Goal: Navigation & Orientation: Find specific page/section

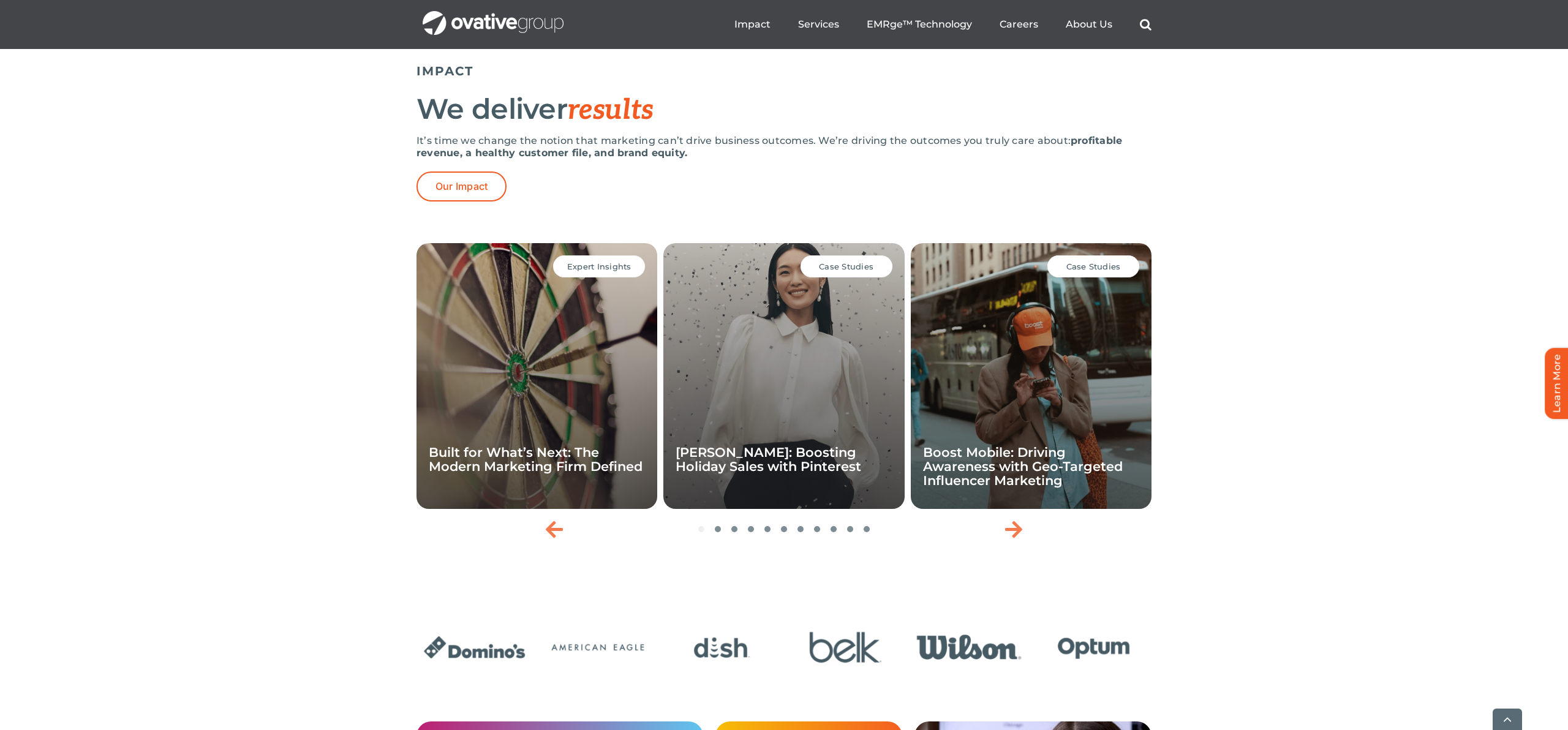
scroll to position [2589, 0]
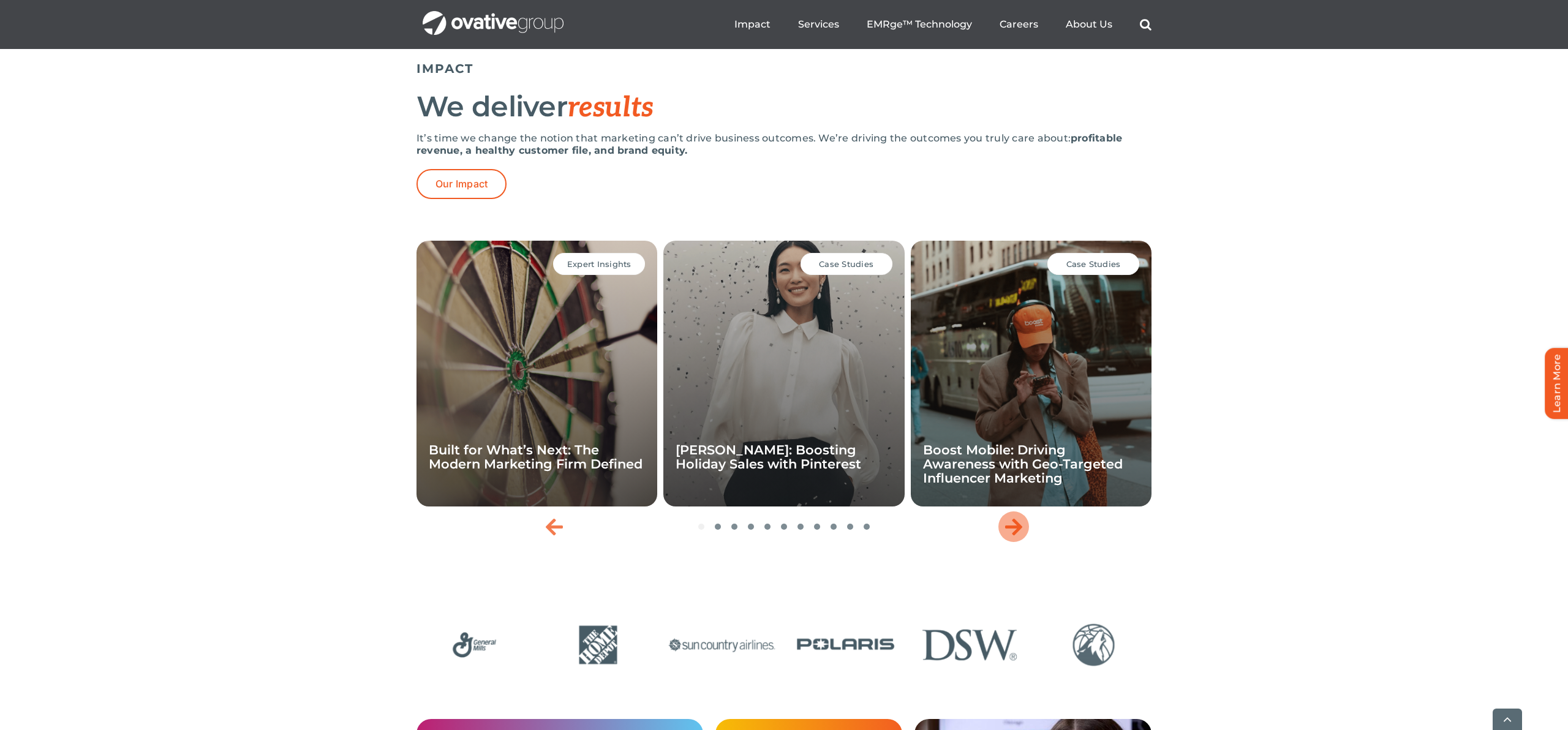
click at [1016, 537] on icon "Next slide" at bounding box center [1014, 527] width 17 height 19
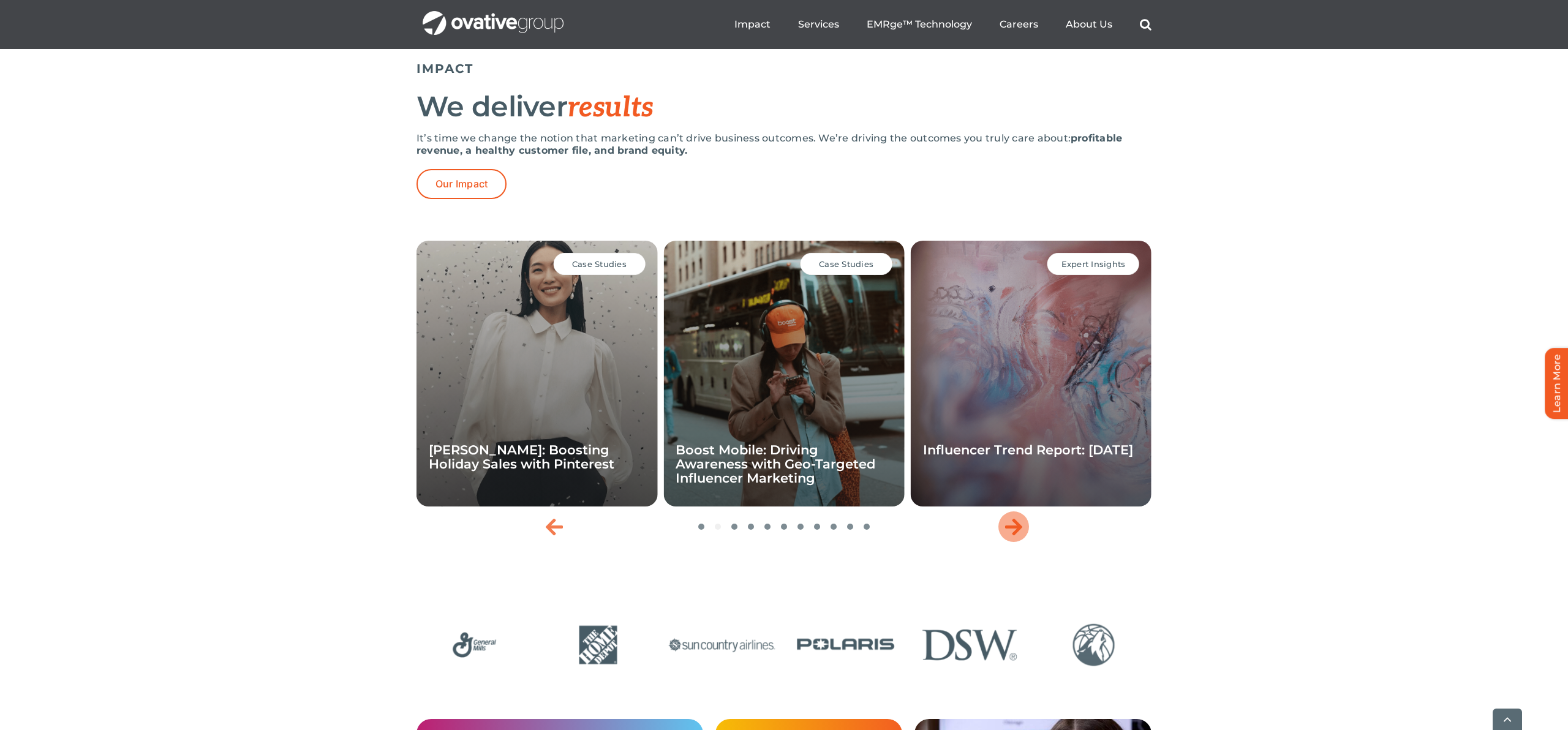
click at [1016, 537] on icon "Next slide" at bounding box center [1014, 527] width 17 height 19
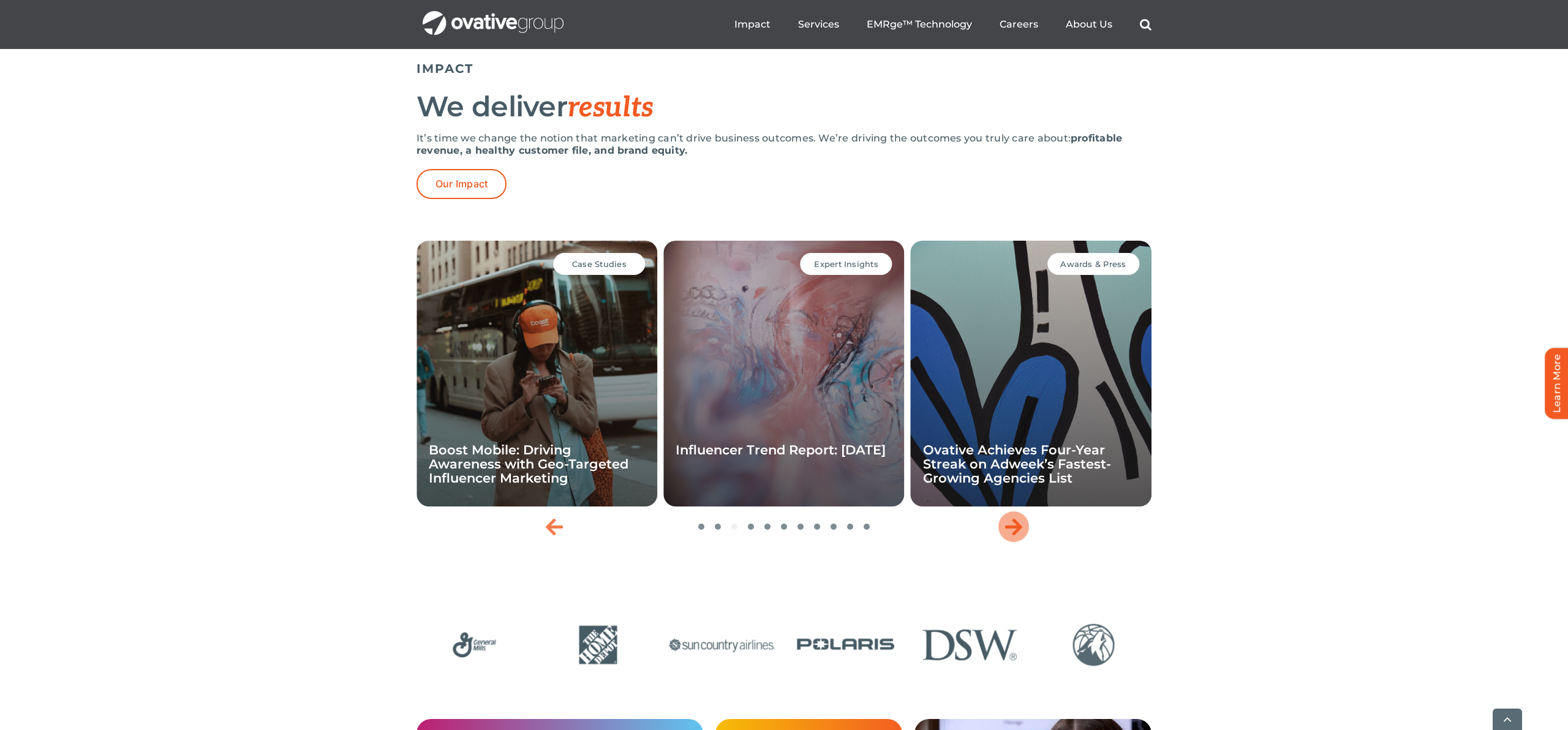
click at [1016, 537] on icon "Next slide" at bounding box center [1014, 527] width 17 height 19
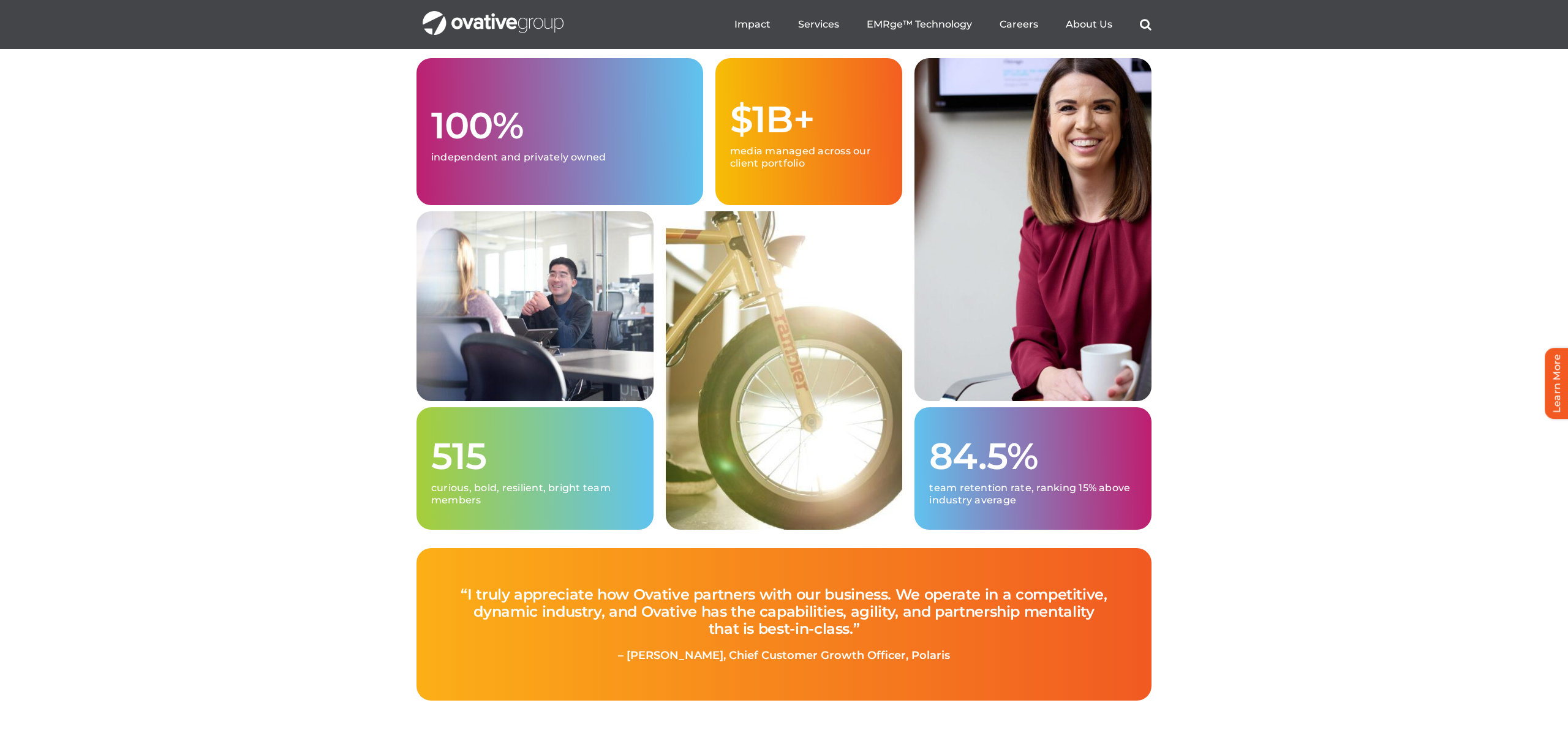
scroll to position [3159, 0]
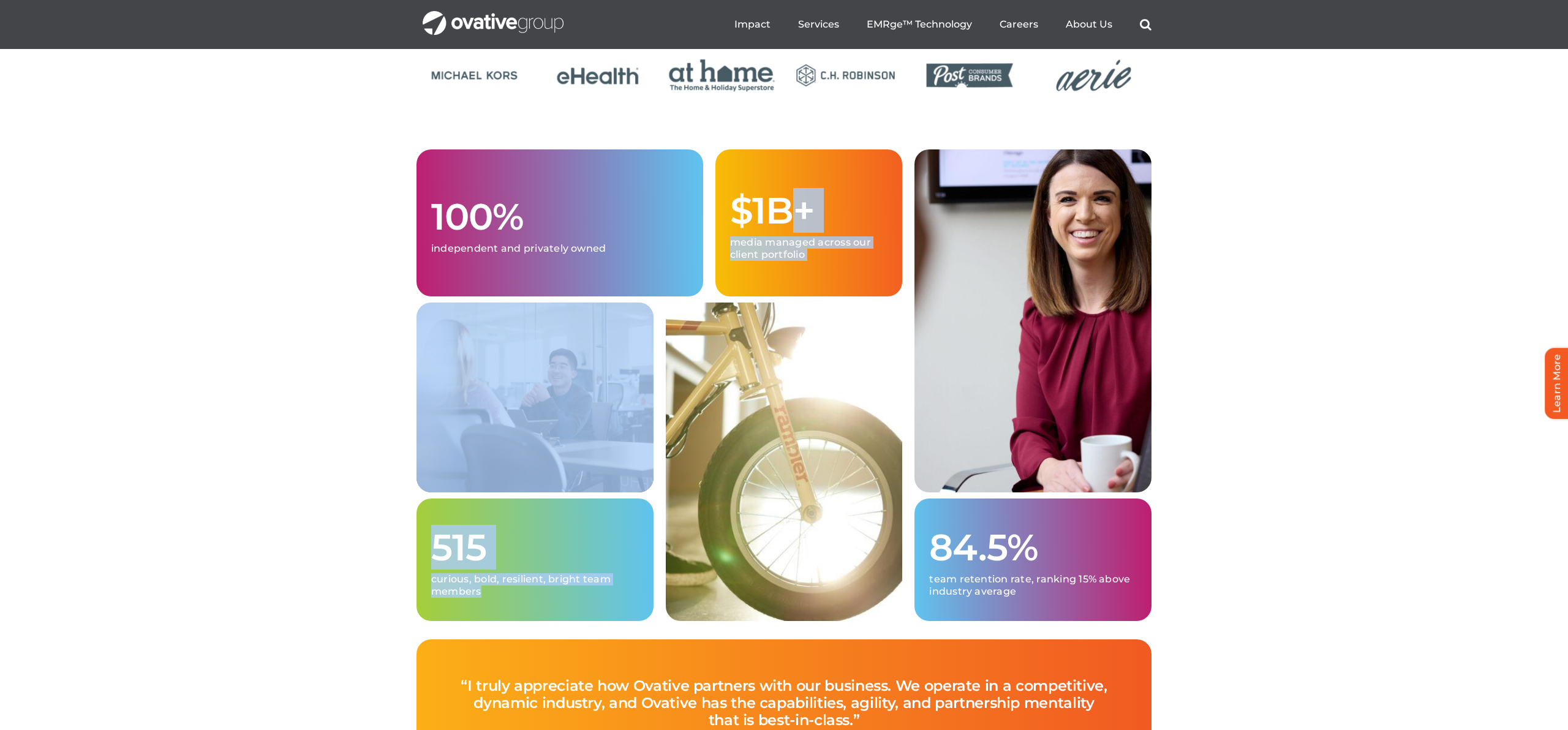
drag, startPoint x: 797, startPoint y: 254, endPoint x: 731, endPoint y: 419, distance: 177.7
click at [731, 419] on div "100% independent and privately owned $1B+ media managed across our client portf…" at bounding box center [659, 385] width 485 height 472
click at [731, 419] on img at bounding box center [784, 461] width 237 height 319
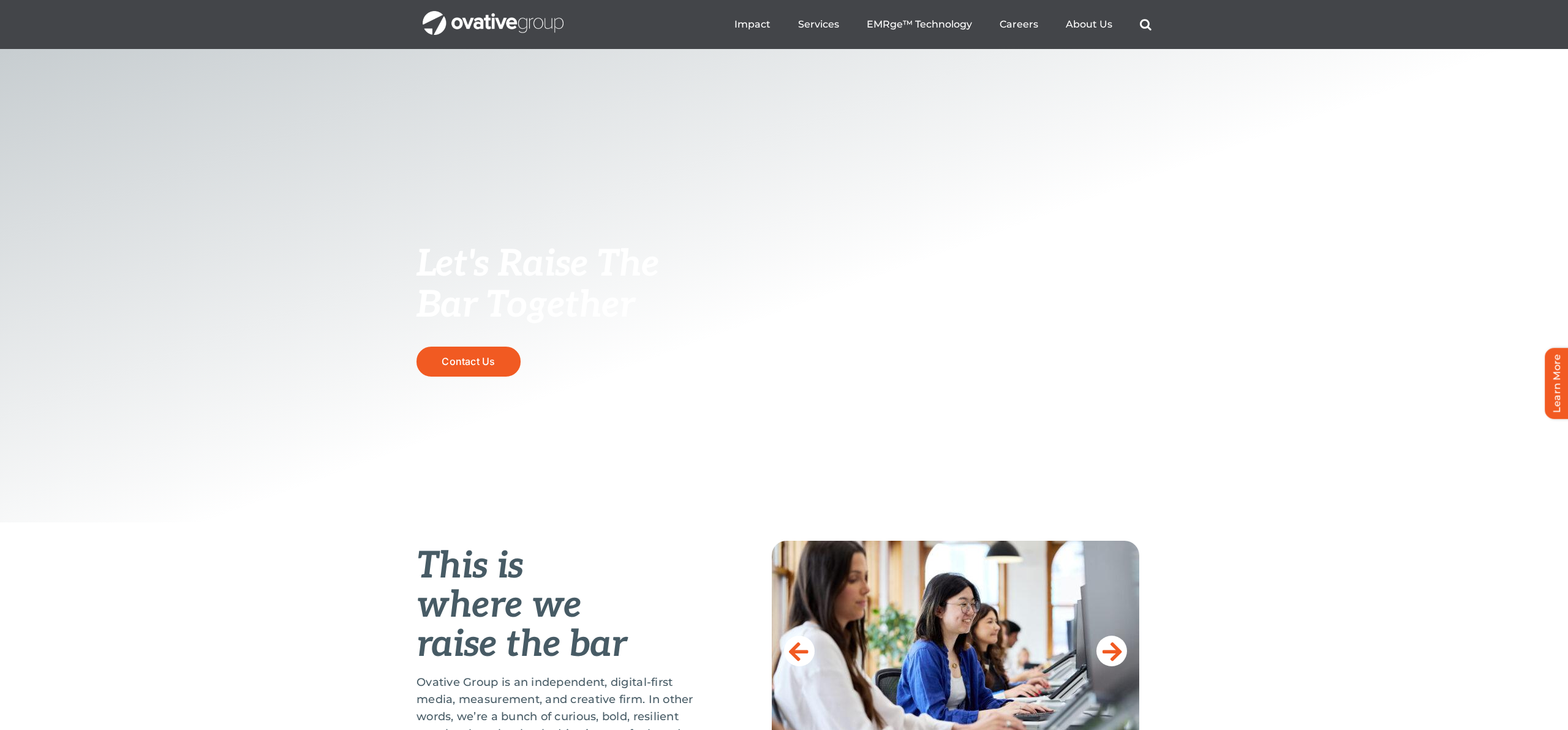
scroll to position [0, 0]
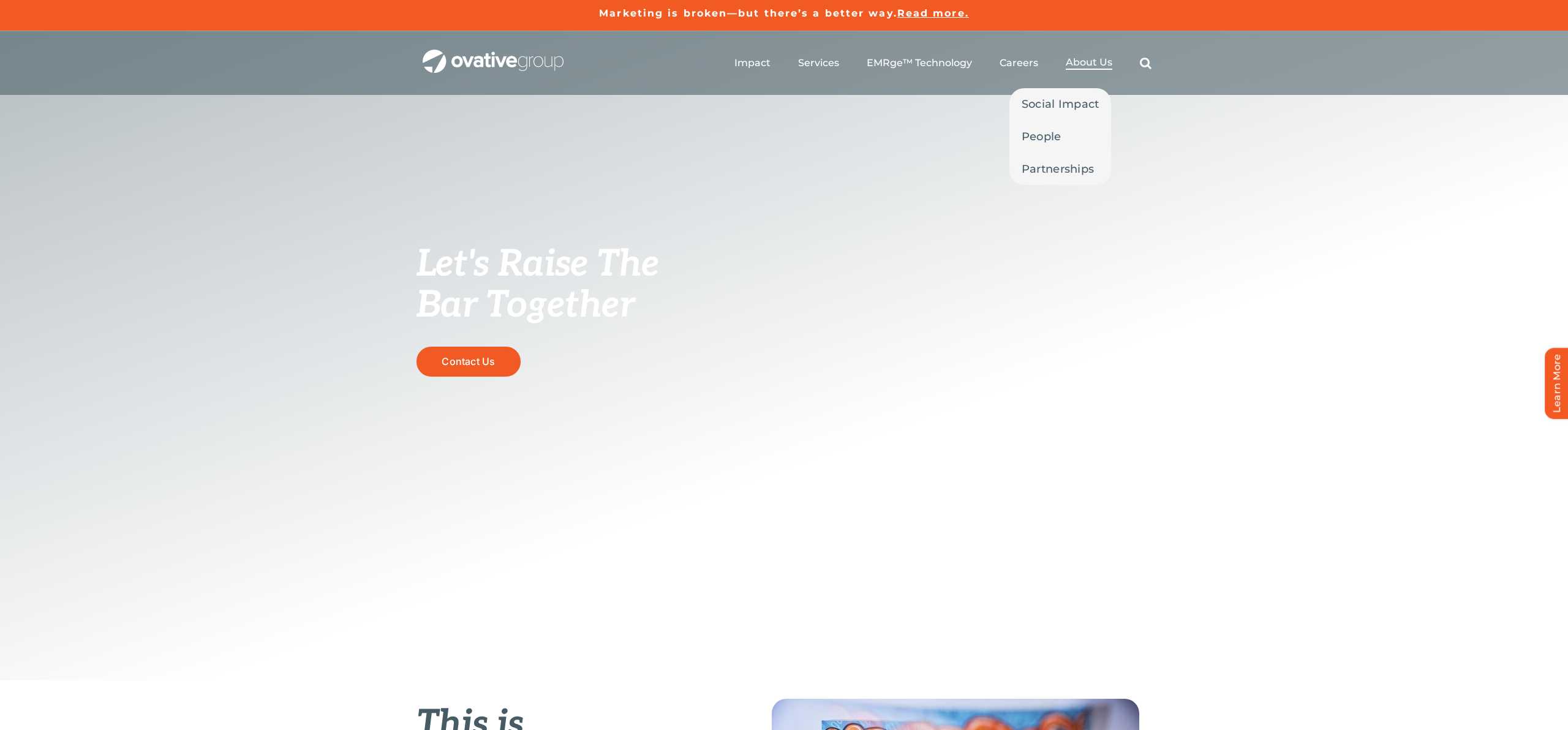
click at [1075, 60] on span "About Us" at bounding box center [1089, 62] width 47 height 12
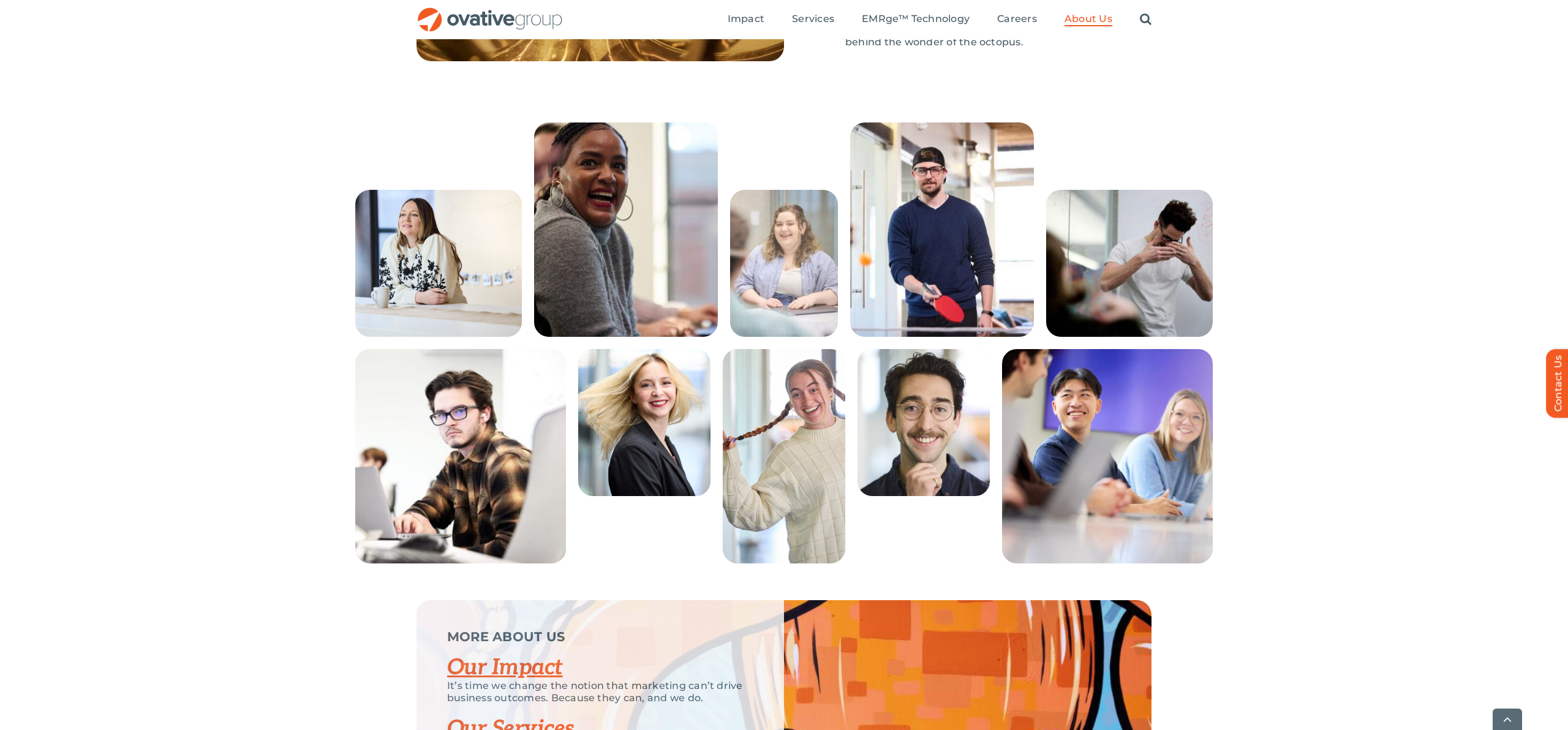
scroll to position [2409, 0]
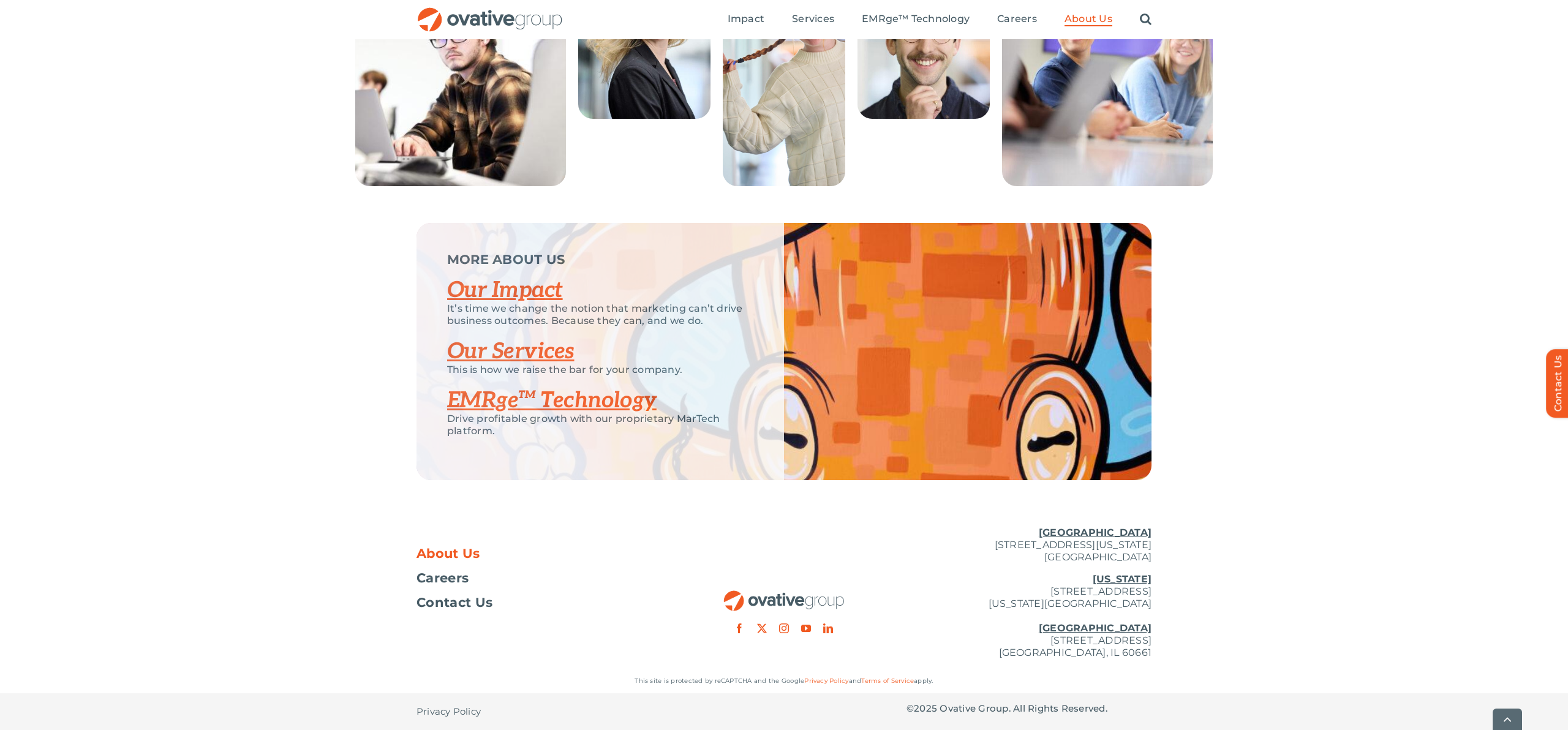
click at [793, 602] on img "OG_Full_horizontal_RGB" at bounding box center [784, 601] width 123 height 21
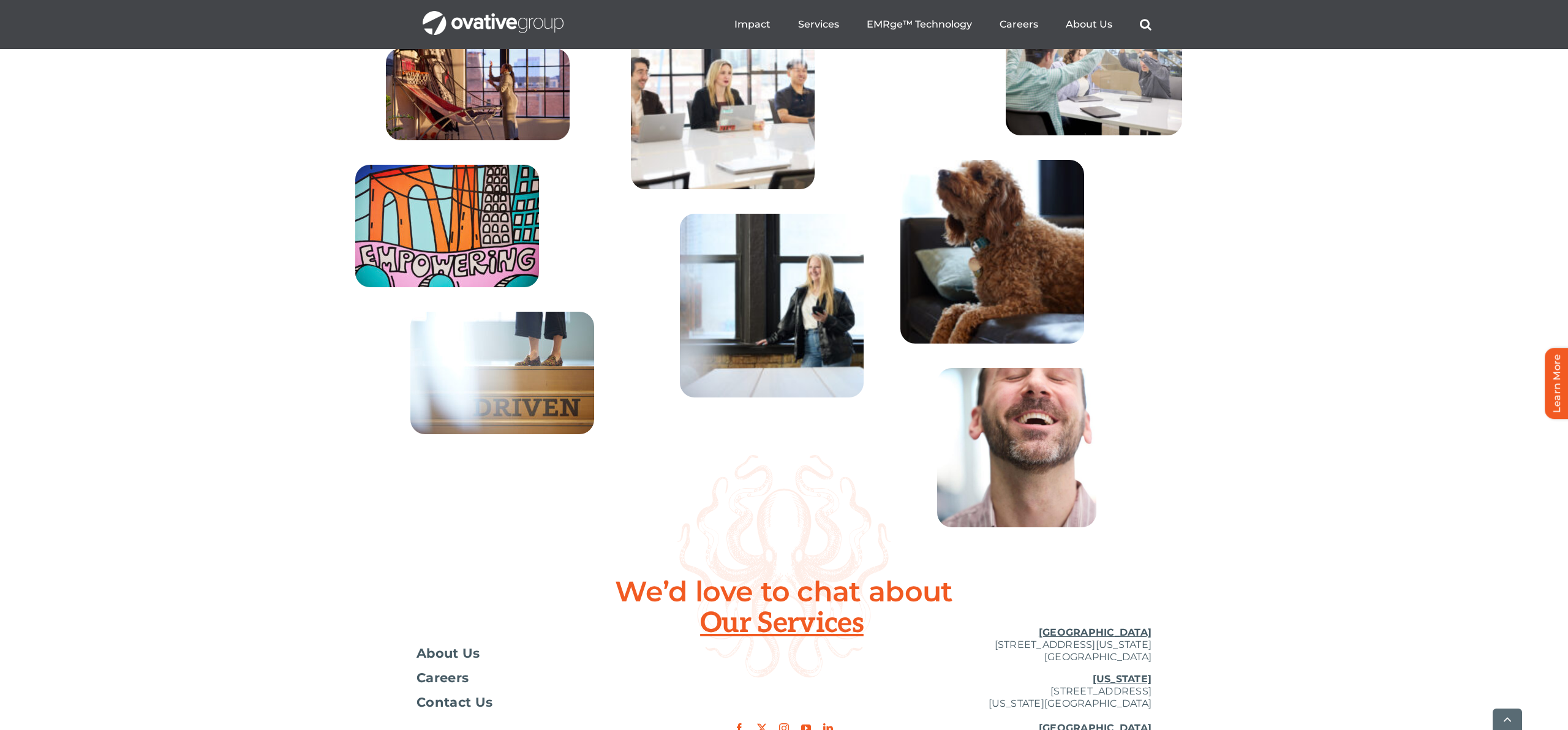
scroll to position [4405, 0]
